Goal: Find specific fact: Find specific fact

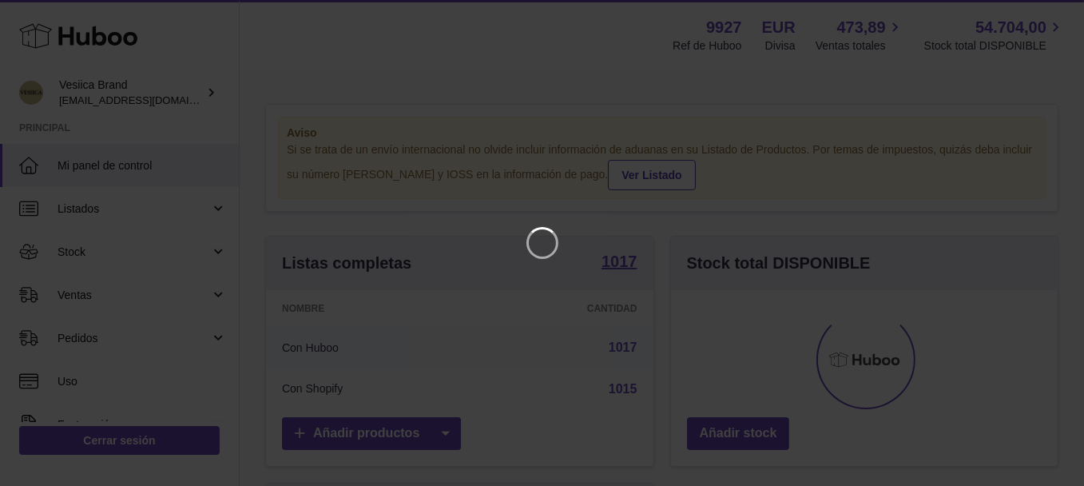
scroll to position [249, 393]
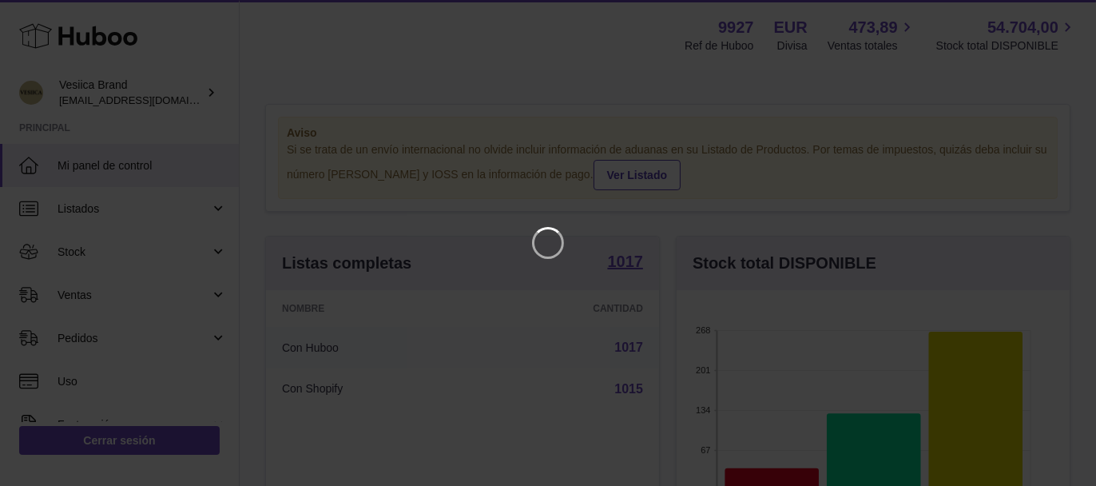
click at [634, 248] on iframe at bounding box center [548, 243] width 1032 height 422
click at [1058, 14] on icon "Close" at bounding box center [1054, 14] width 19 height 19
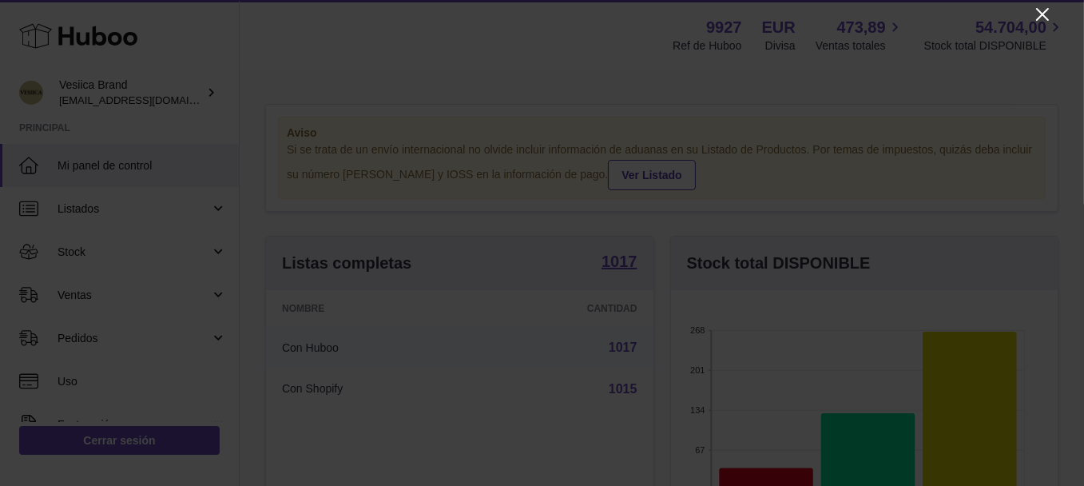
scroll to position [798545, 798408]
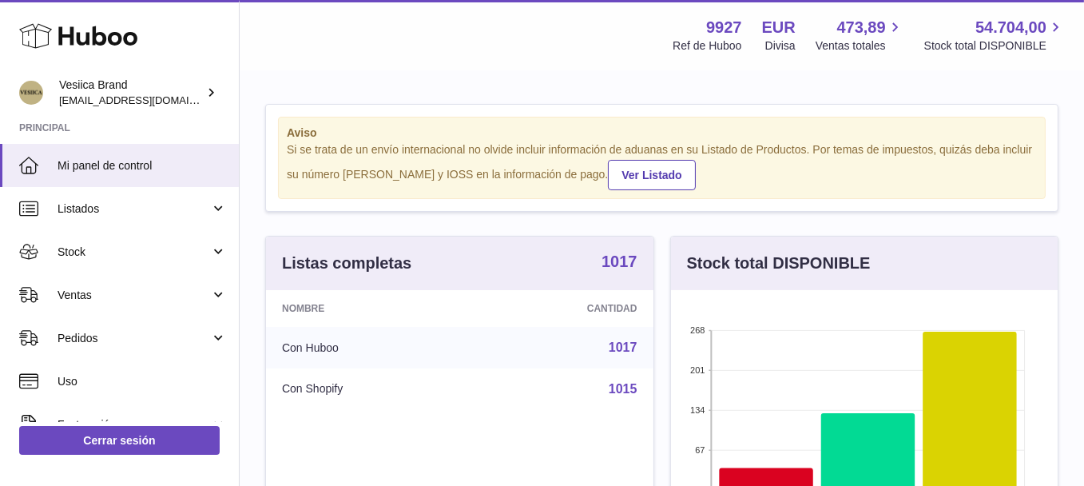
click at [618, 264] on strong "1017" at bounding box center [619, 261] width 36 height 16
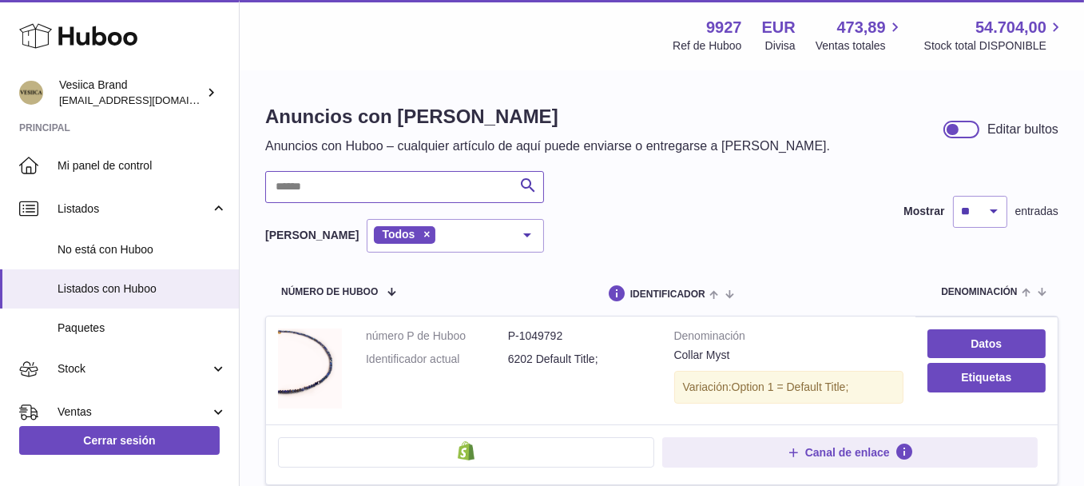
click at [402, 174] on input "text" at bounding box center [404, 187] width 279 height 32
paste input "*******"
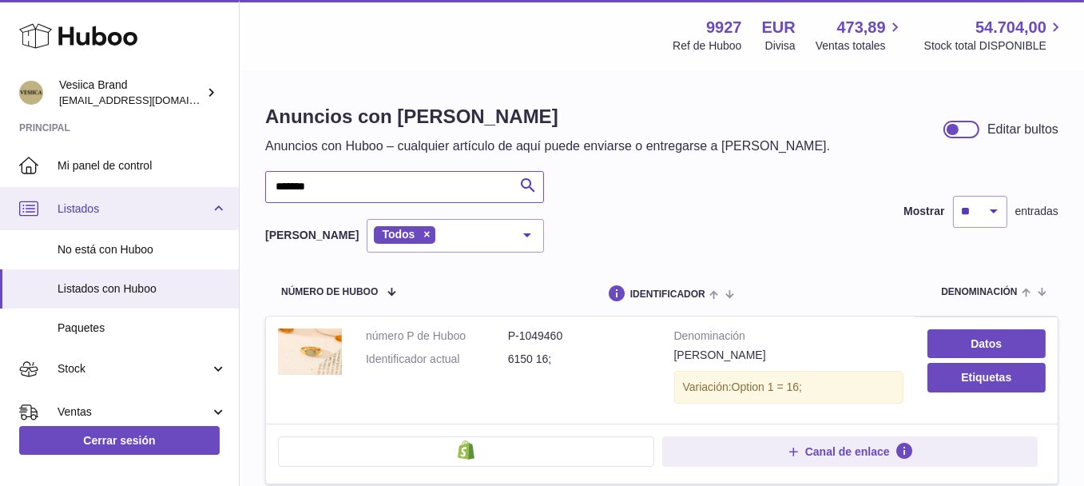
drag, startPoint x: 389, startPoint y: 195, endPoint x: 140, endPoint y: 228, distance: 251.4
click at [152, 227] on div "Huboo Vesiica Brand internalAdmin-9927@internal.huboo.com Principal Mi panel de…" at bounding box center [542, 314] width 1084 height 629
paste input "text"
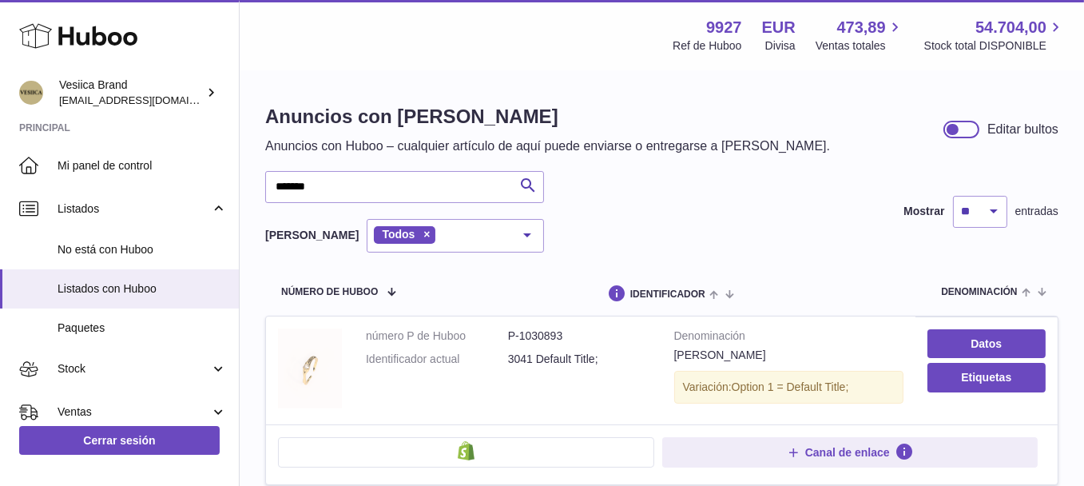
click at [329, 356] on img at bounding box center [310, 368] width 64 height 80
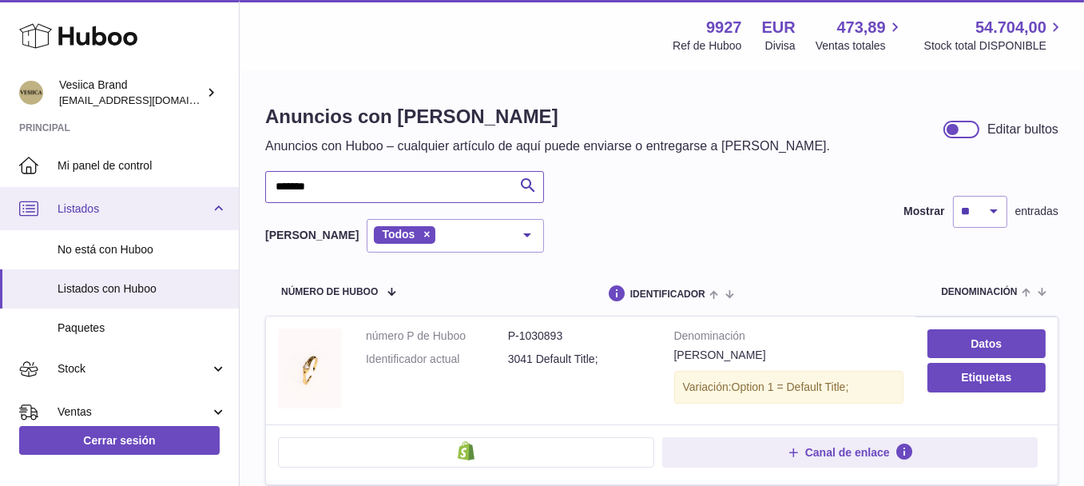
drag, startPoint x: 329, startPoint y: 189, endPoint x: 38, endPoint y: 211, distance: 292.4
click at [54, 211] on div "Huboo Vesiica Brand internalAdmin-9927@internal.huboo.com Principal Mi panel de…" at bounding box center [542, 315] width 1084 height 630
paste input "text"
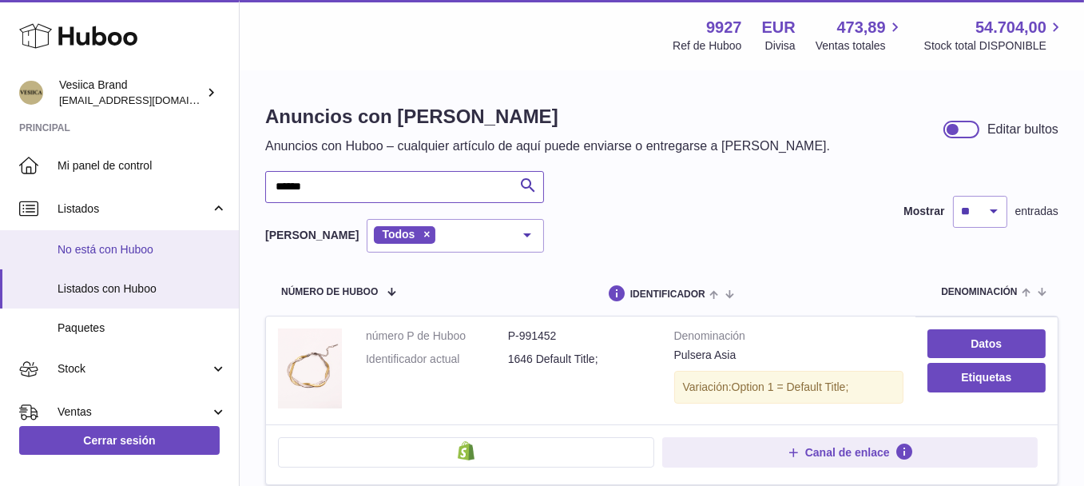
drag, startPoint x: 385, startPoint y: 197, endPoint x: 50, endPoint y: 243, distance: 338.6
click at [18, 228] on div "Huboo Vesiica Brand internalAdmin-9927@internal.huboo.com Principal Mi panel de…" at bounding box center [542, 315] width 1084 height 630
paste input "*"
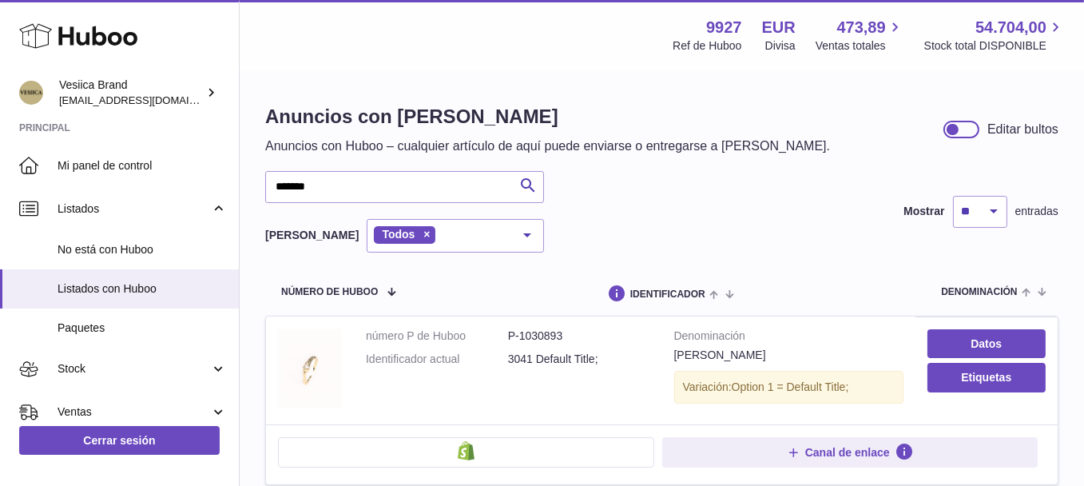
click at [323, 371] on img at bounding box center [310, 368] width 64 height 80
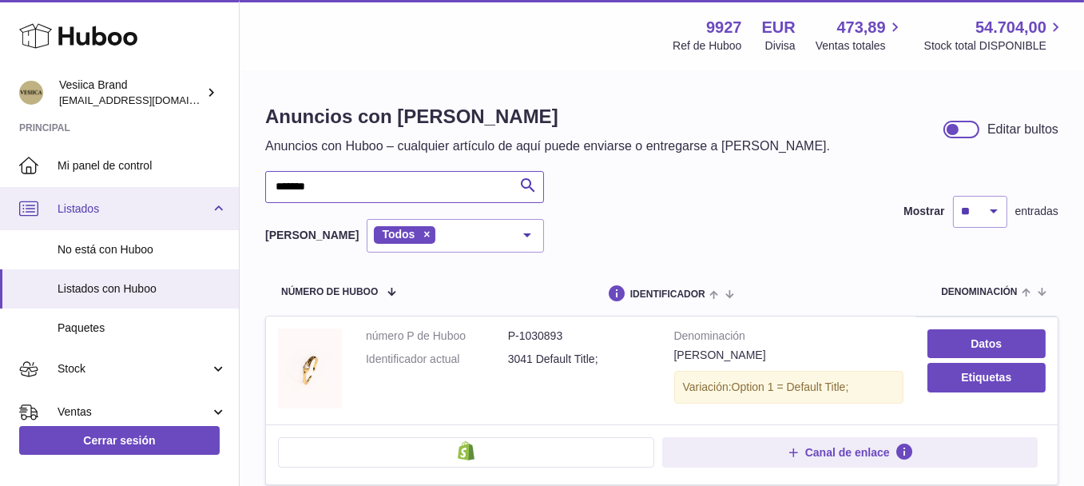
drag, startPoint x: 421, startPoint y: 182, endPoint x: 77, endPoint y: 215, distance: 345.0
click at [81, 215] on div "Huboo Vesiica Brand internalAdmin-9927@internal.huboo.com Principal Mi panel de…" at bounding box center [542, 315] width 1084 height 630
paste input "text"
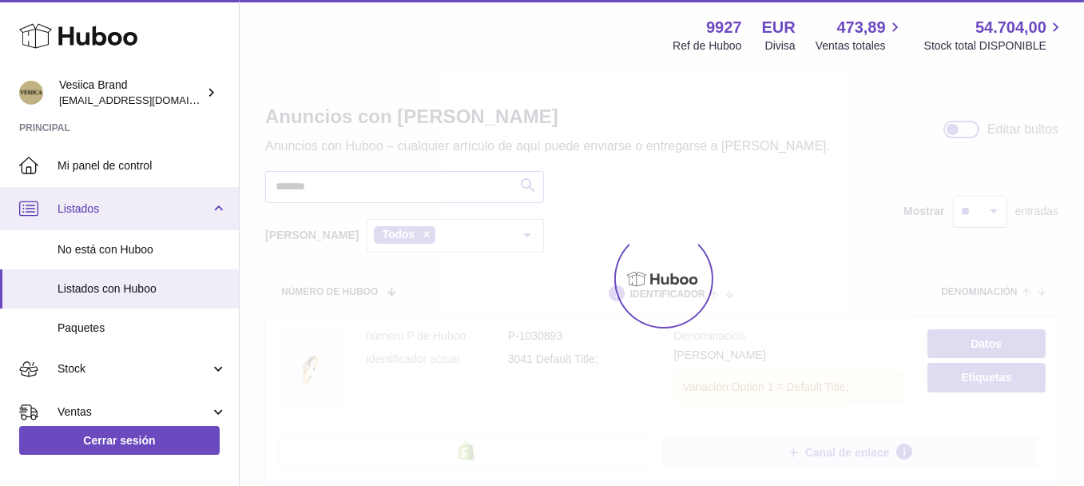
type input "*******"
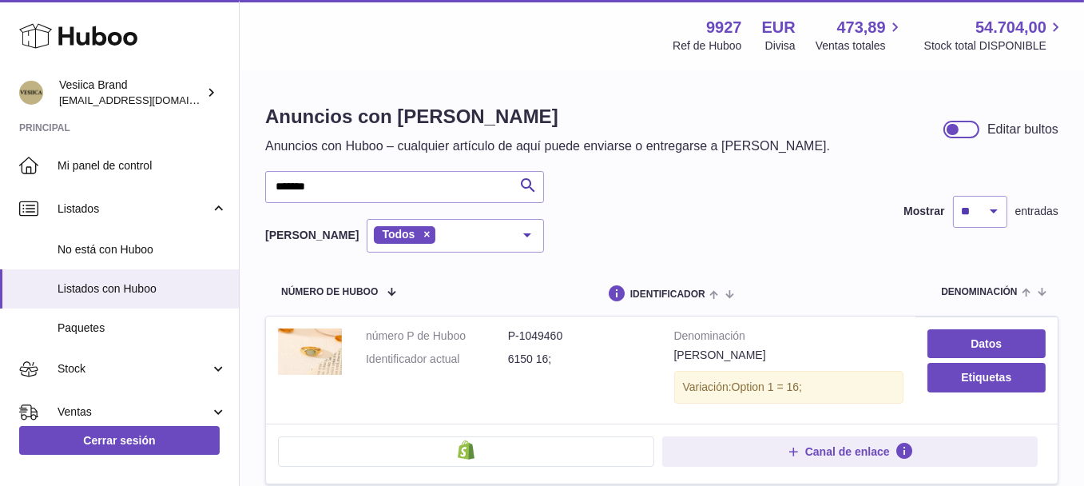
click at [539, 336] on dd "P-1049460" at bounding box center [579, 335] width 142 height 15
copy dd "1049460"
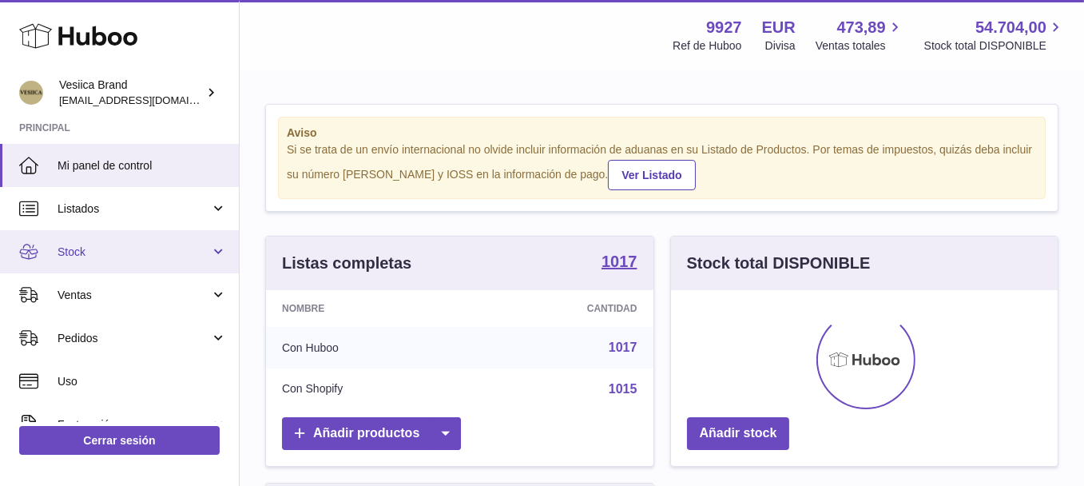
scroll to position [249, 387]
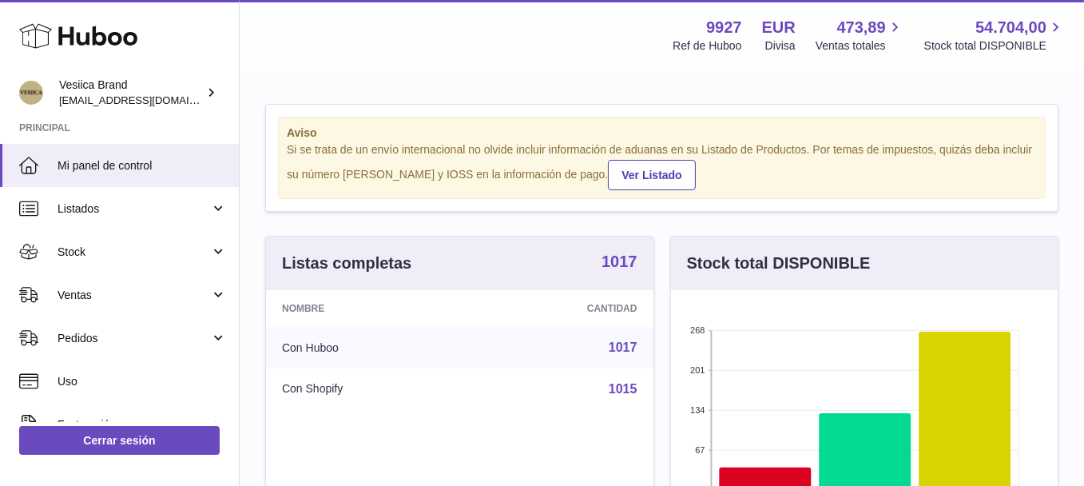
click at [627, 260] on strong "1017" at bounding box center [619, 261] width 36 height 16
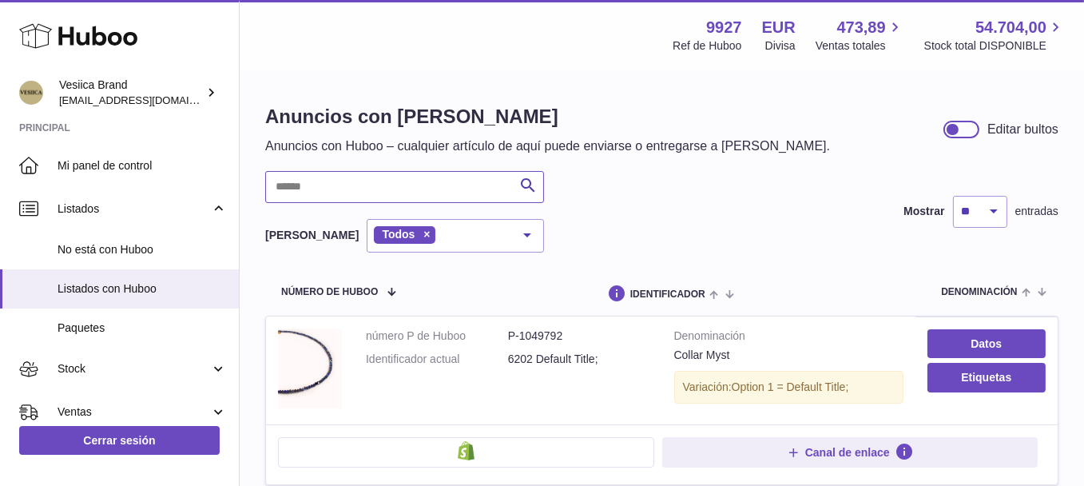
click at [409, 191] on input "text" at bounding box center [404, 187] width 279 height 32
paste input "*******"
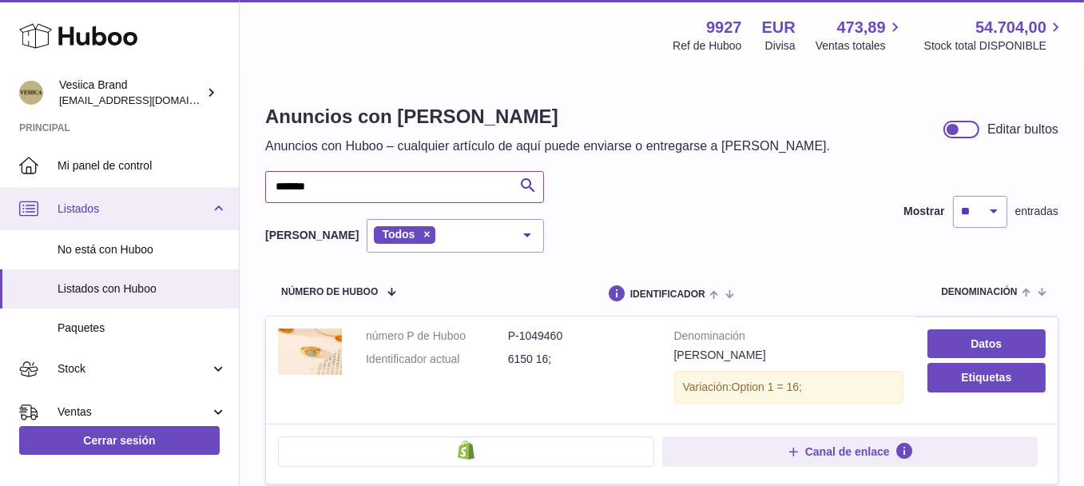
drag, startPoint x: 383, startPoint y: 193, endPoint x: 58, endPoint y: 220, distance: 326.2
click at [78, 216] on div "Huboo Vesiica Brand internalAdmin-9927@internal.huboo.com Principal Mi panel de…" at bounding box center [542, 314] width 1084 height 629
paste input "text"
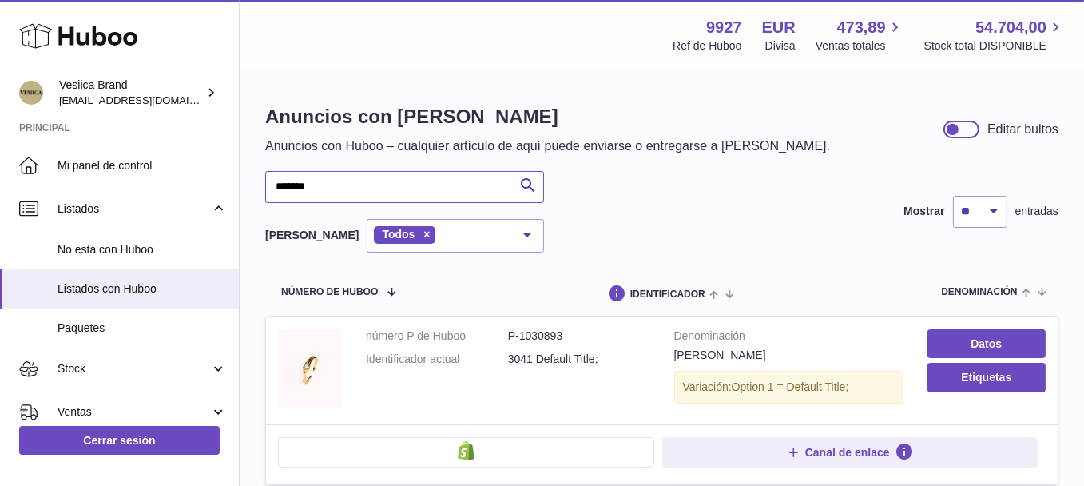
click at [363, 178] on input "*******" at bounding box center [404, 187] width 279 height 32
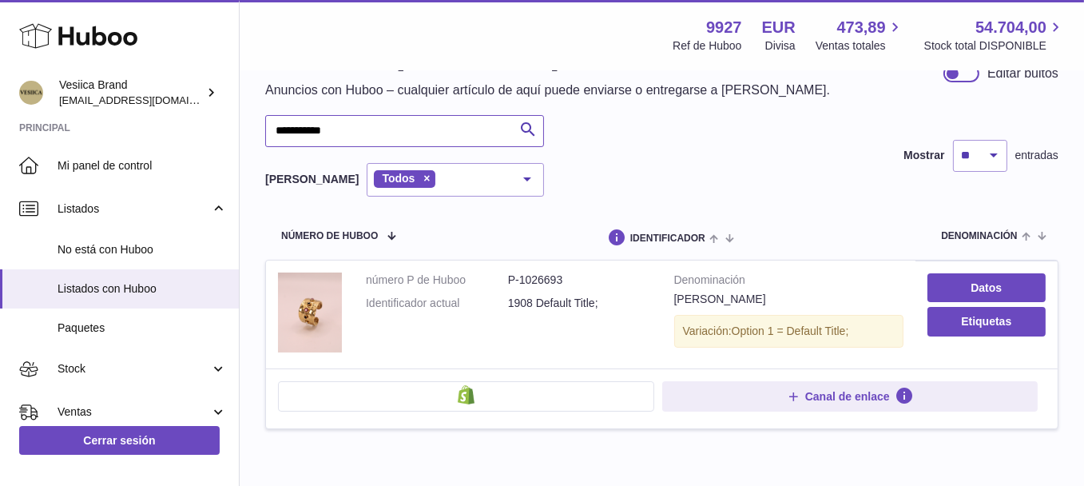
scroll to position [142, 0]
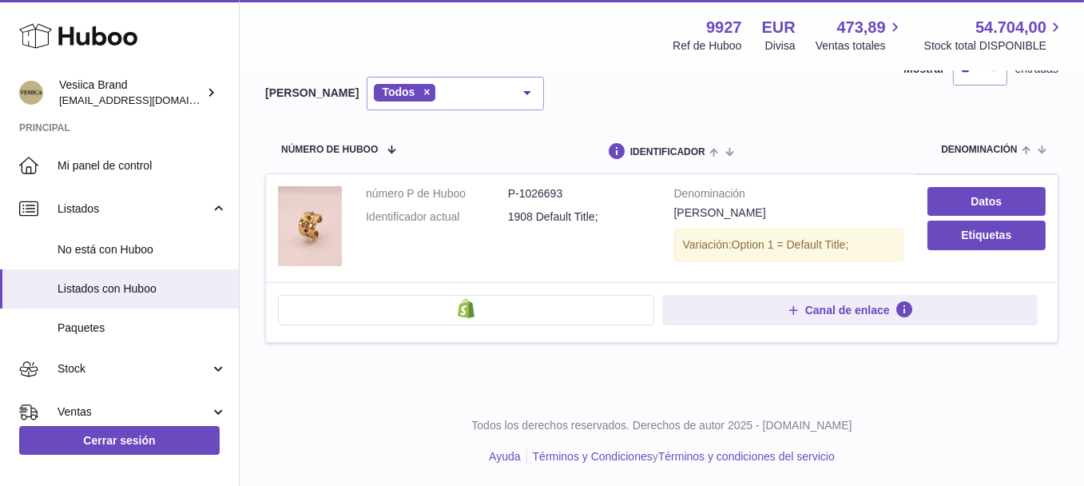
type input "**********"
click at [545, 197] on dd "P-1026693" at bounding box center [579, 193] width 142 height 15
copy dd "1026693"
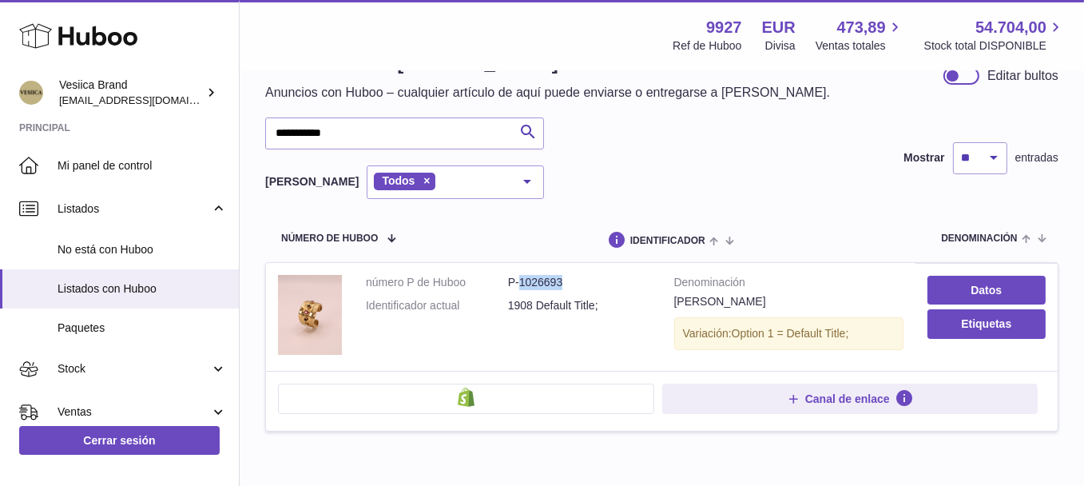
scroll to position [0, 0]
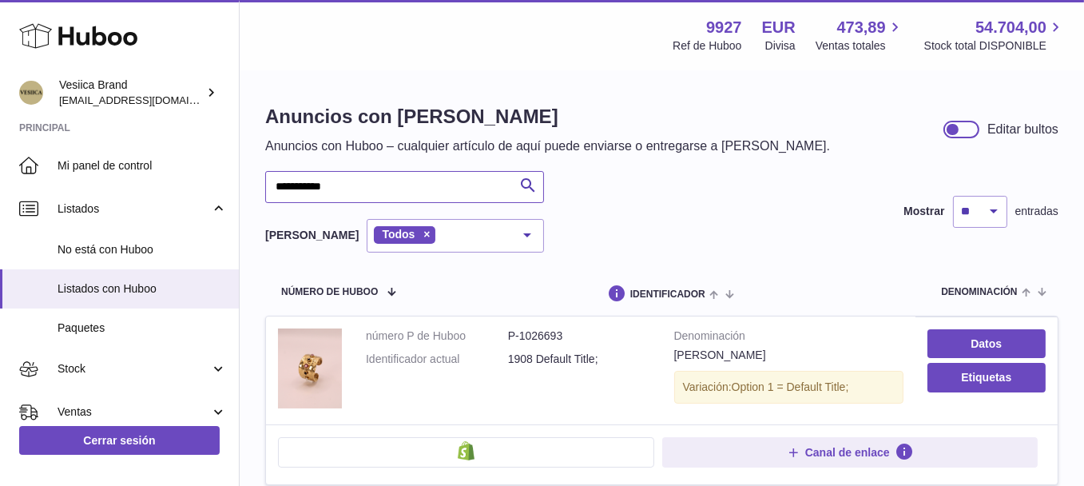
click at [383, 185] on input "**********" at bounding box center [404, 187] width 279 height 32
